Goal: Information Seeking & Learning: Learn about a topic

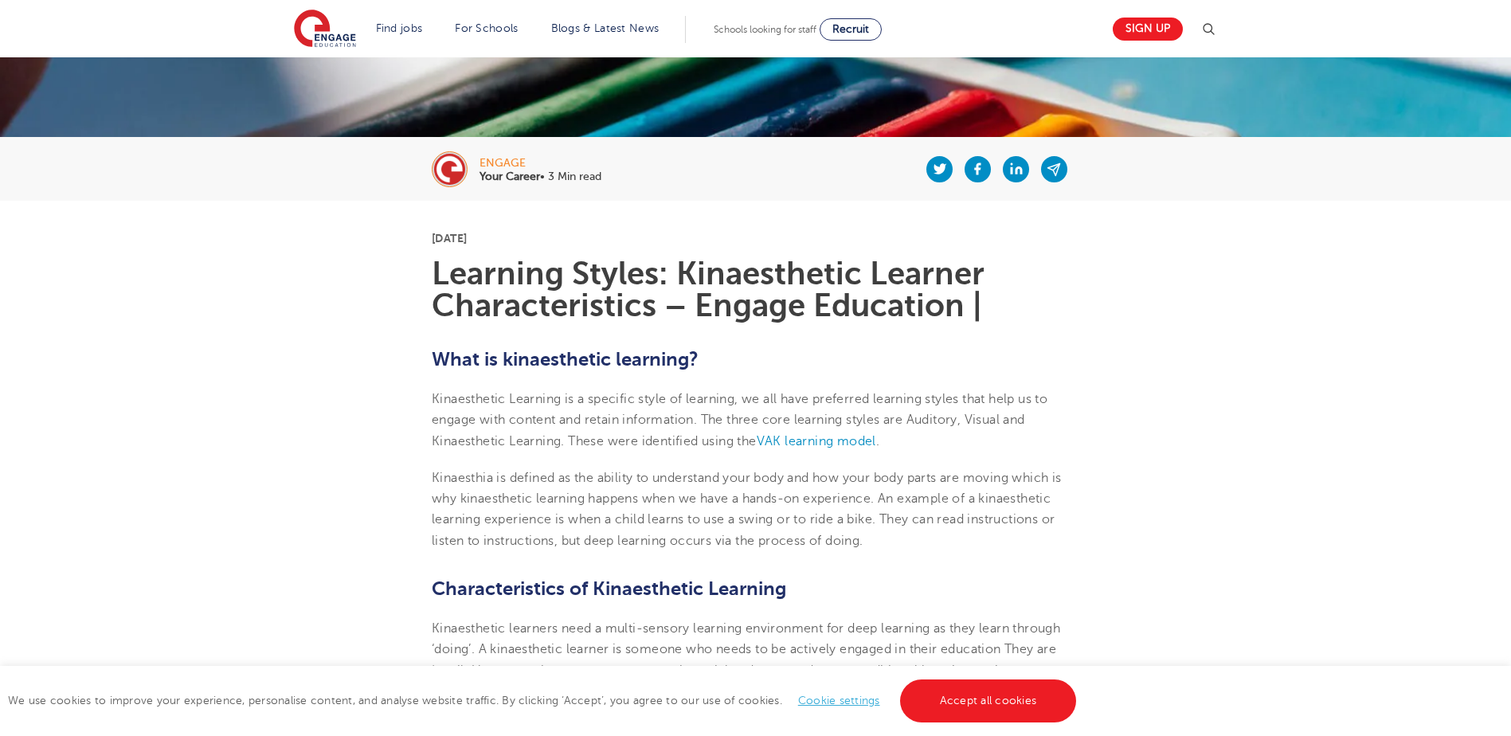
scroll to position [398, 0]
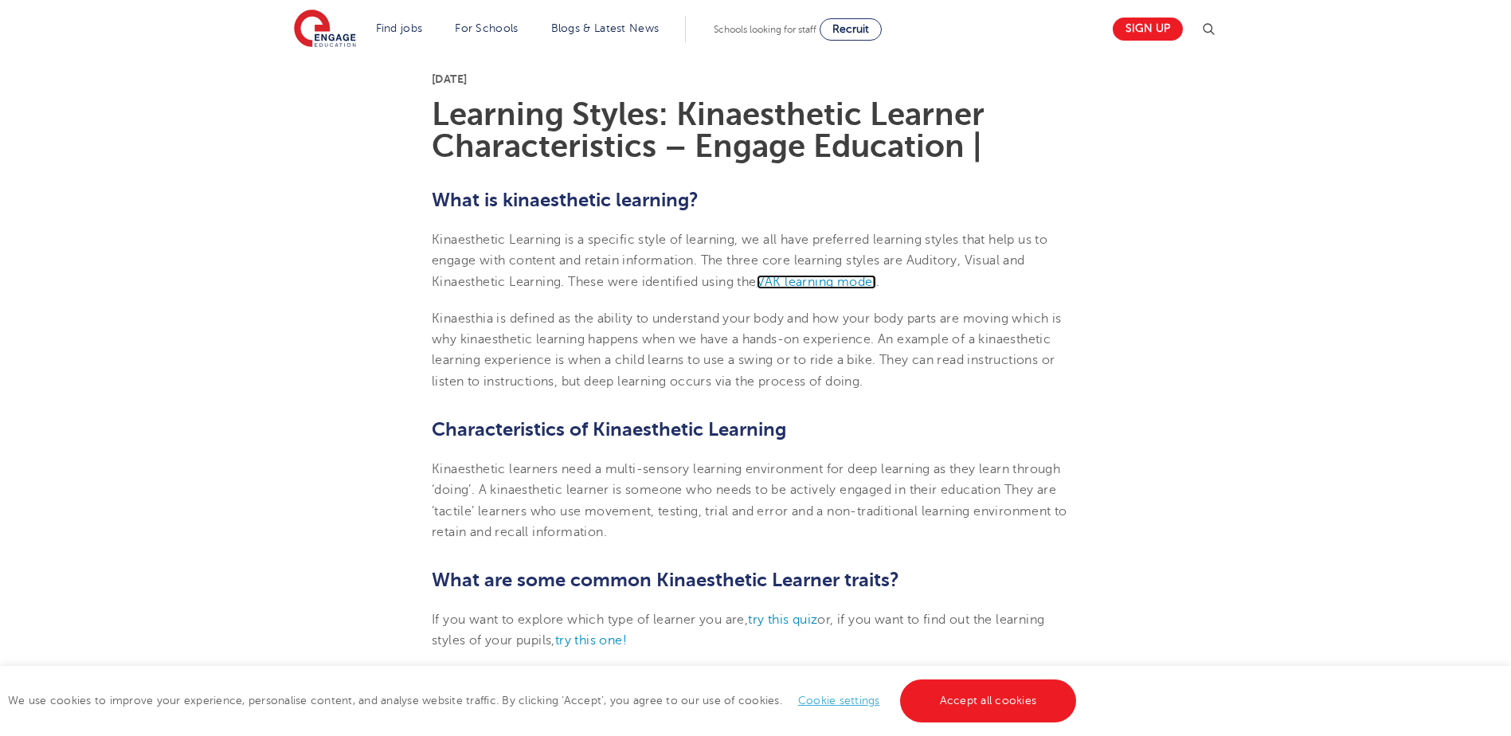
click at [823, 288] on span "VAK learning model" at bounding box center [816, 282] width 119 height 14
